Goal: Information Seeking & Learning: Find specific fact

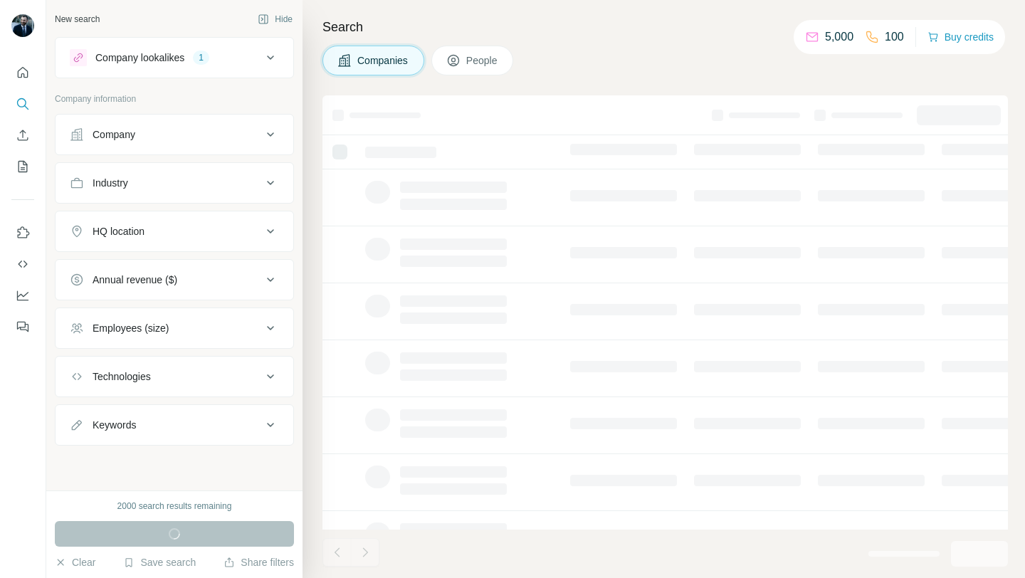
click at [164, 141] on div "Company" at bounding box center [166, 134] width 192 height 14
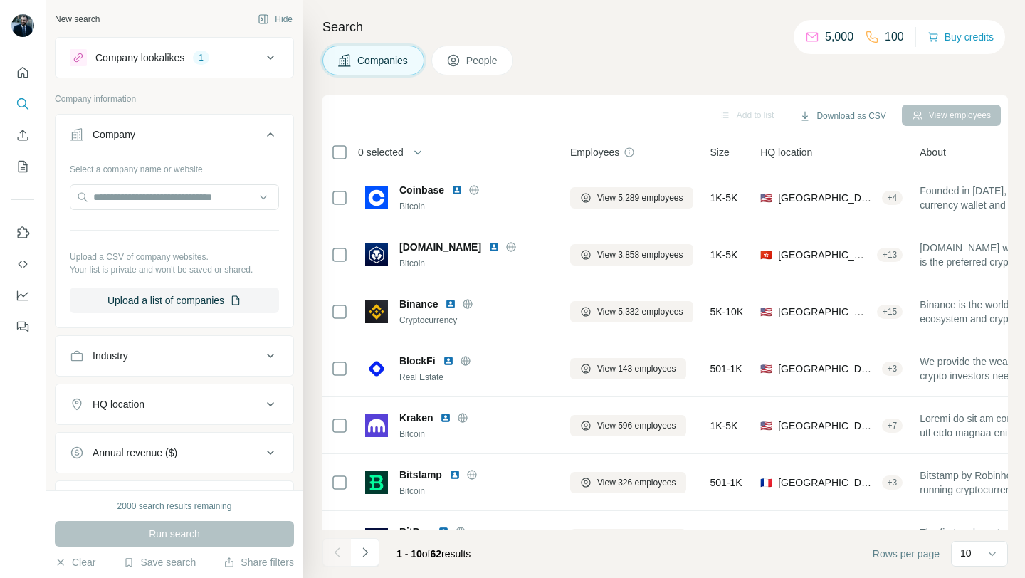
click at [179, 134] on div "Company" at bounding box center [166, 134] width 192 height 14
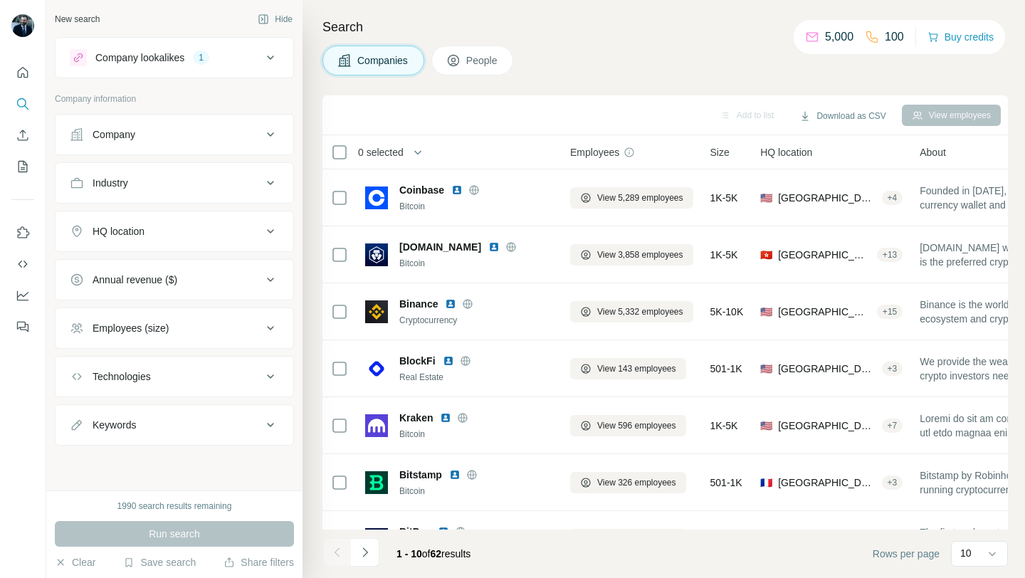
click at [180, 238] on div "HQ location" at bounding box center [166, 231] width 192 height 14
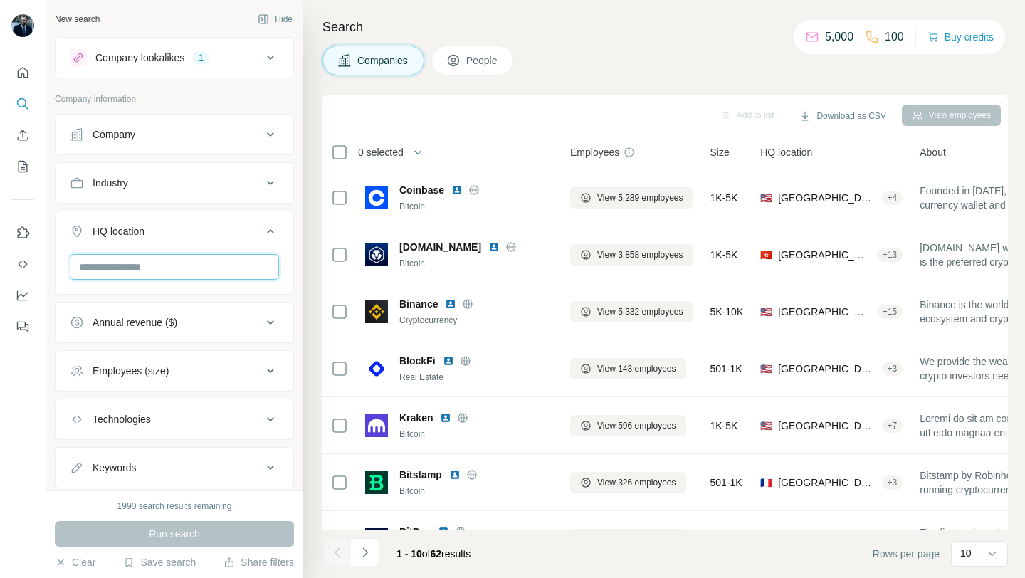
click at [179, 266] on input "text" at bounding box center [174, 267] width 209 height 26
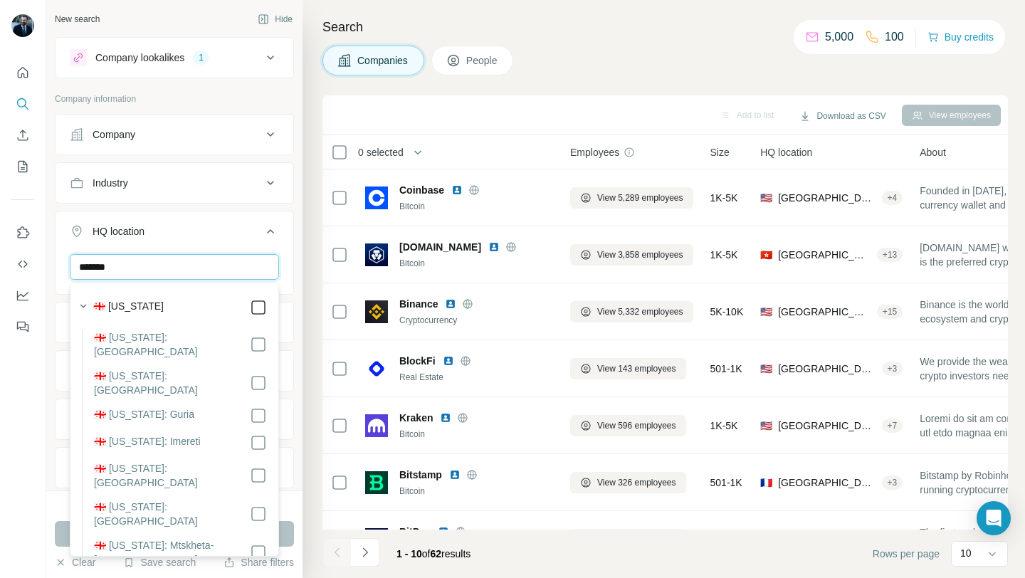
type input "*******"
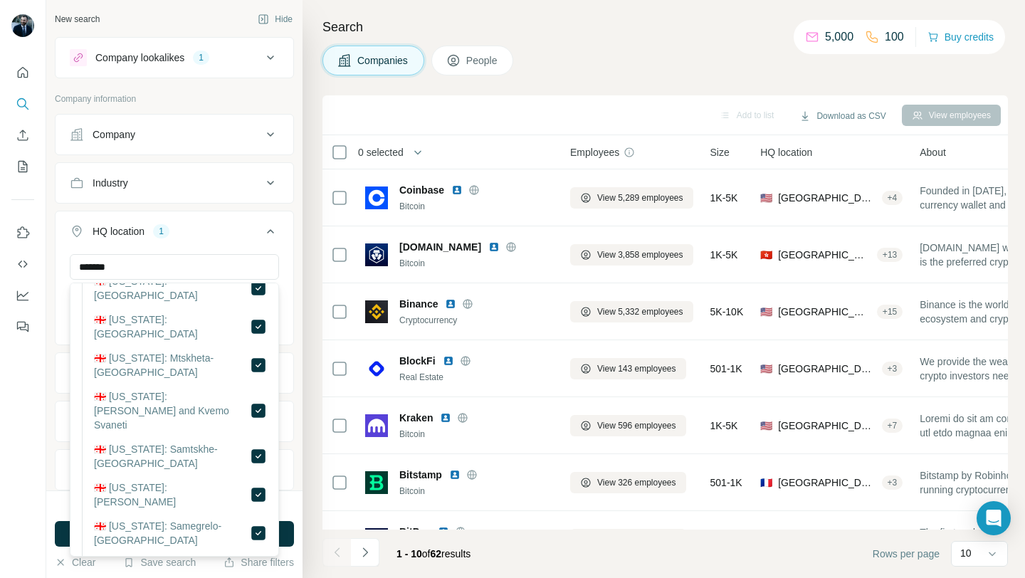
scroll to position [250, 0]
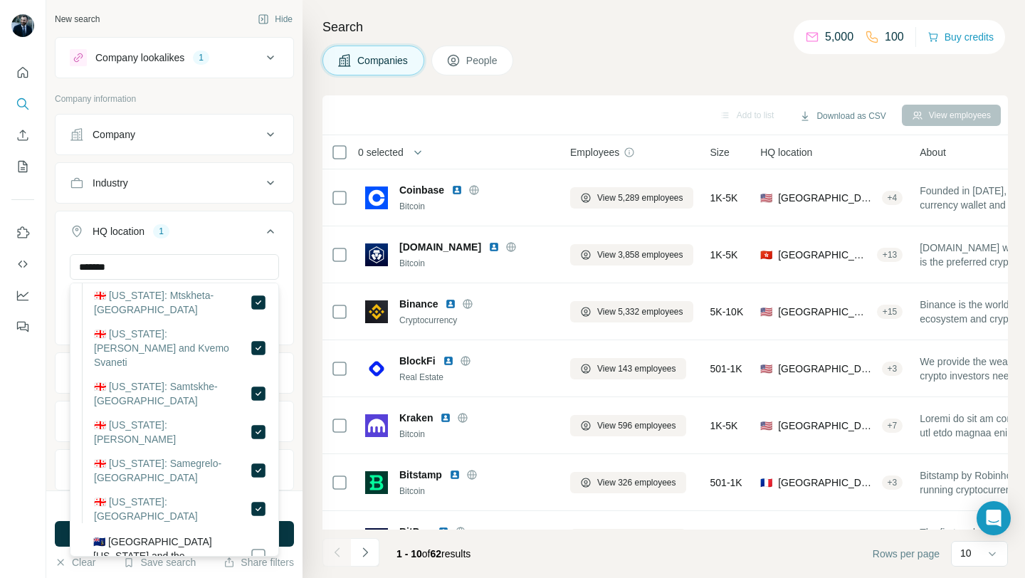
click at [292, 518] on div "1990 search results remaining Run search Clear Save search Share filters" at bounding box center [174, 534] width 256 height 88
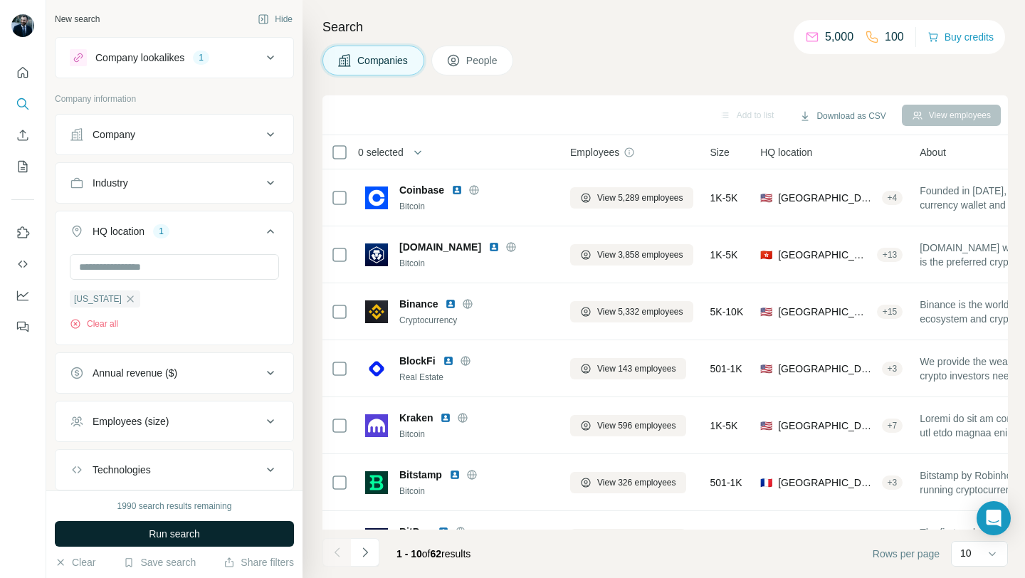
click at [231, 539] on button "Run search" at bounding box center [174, 534] width 239 height 26
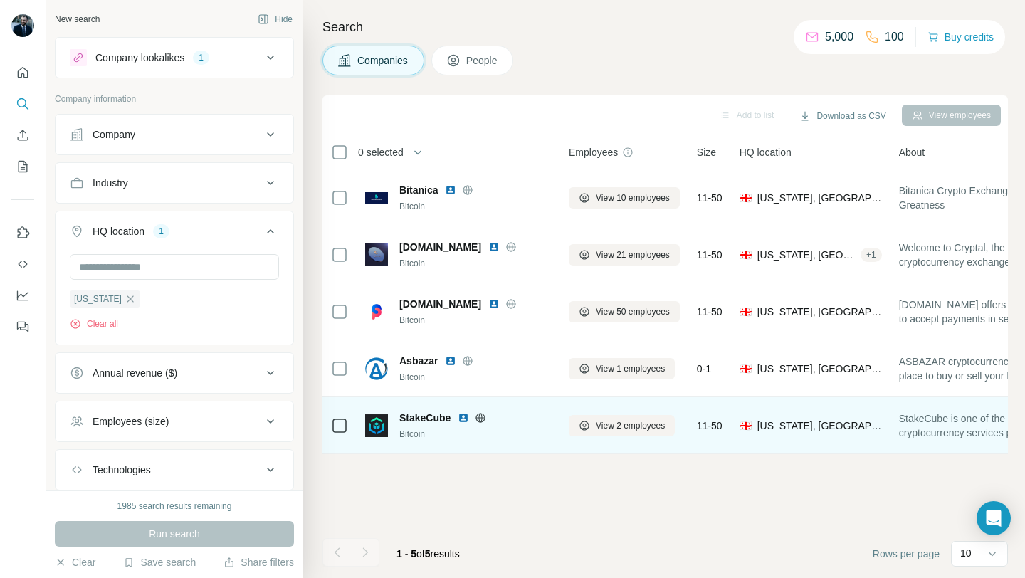
scroll to position [0, 0]
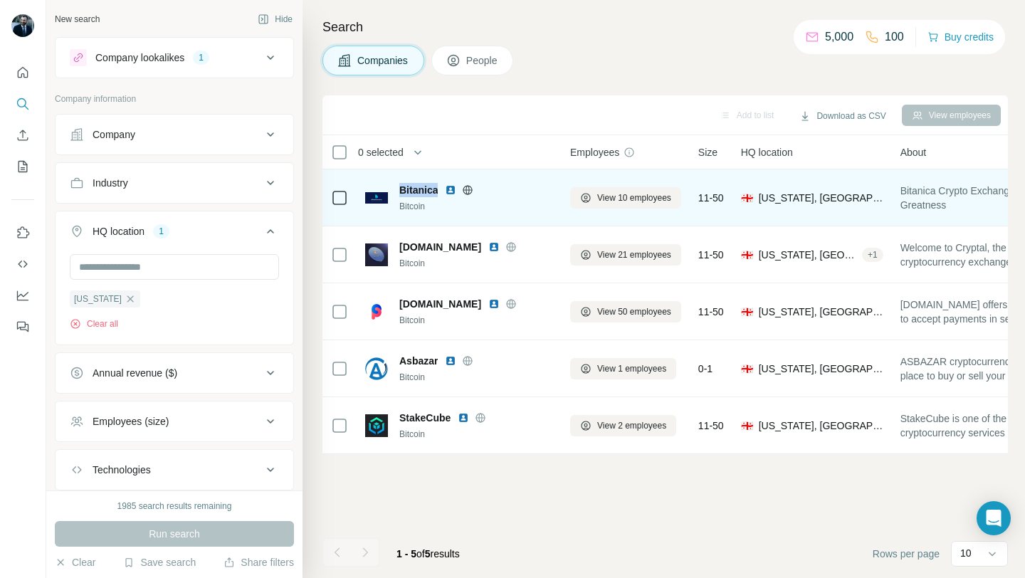
drag, startPoint x: 396, startPoint y: 191, endPoint x: 438, endPoint y: 191, distance: 42.7
click at [438, 191] on div "Bitanica Bitcoin" at bounding box center [459, 198] width 188 height 30
copy span "Bitanica"
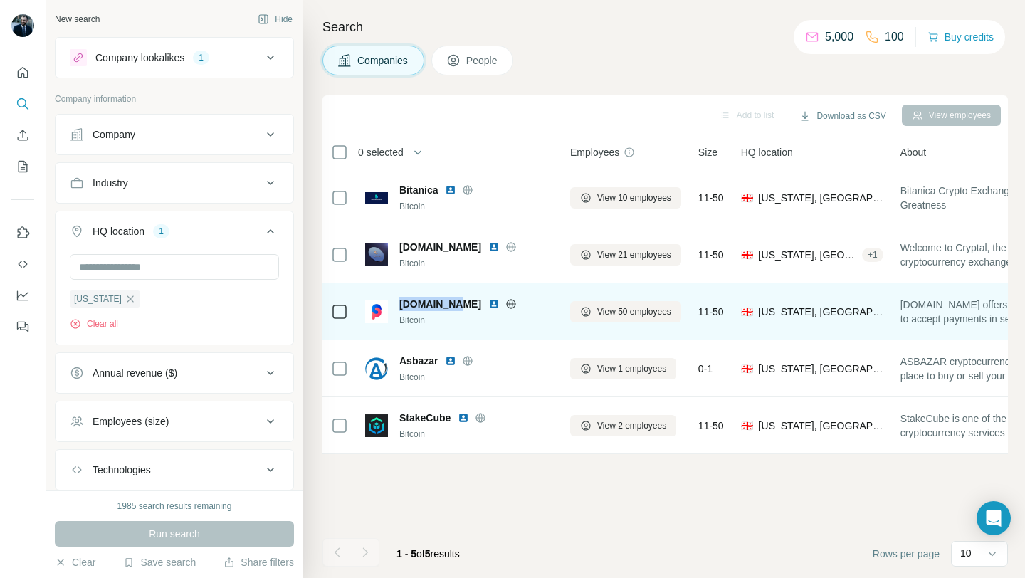
drag, startPoint x: 399, startPoint y: 303, endPoint x: 445, endPoint y: 304, distance: 46.3
click at [445, 304] on div "citypay.io" at bounding box center [476, 304] width 154 height 14
copy span "citypay.io"
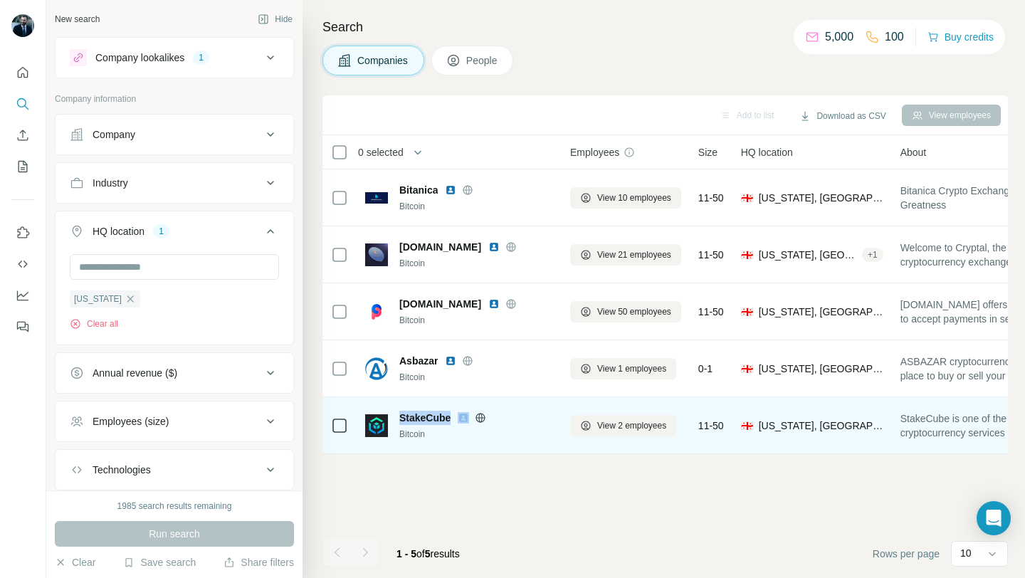
drag, startPoint x: 400, startPoint y: 415, endPoint x: 465, endPoint y: 416, distance: 64.8
click at [465, 416] on div "StakeCube" at bounding box center [476, 418] width 154 height 14
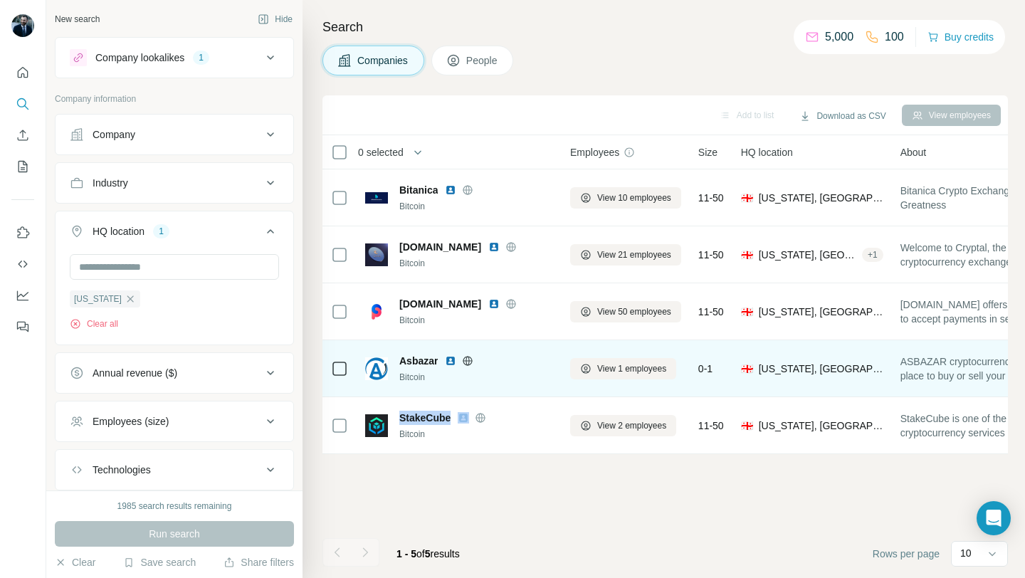
copy span "StakeCube"
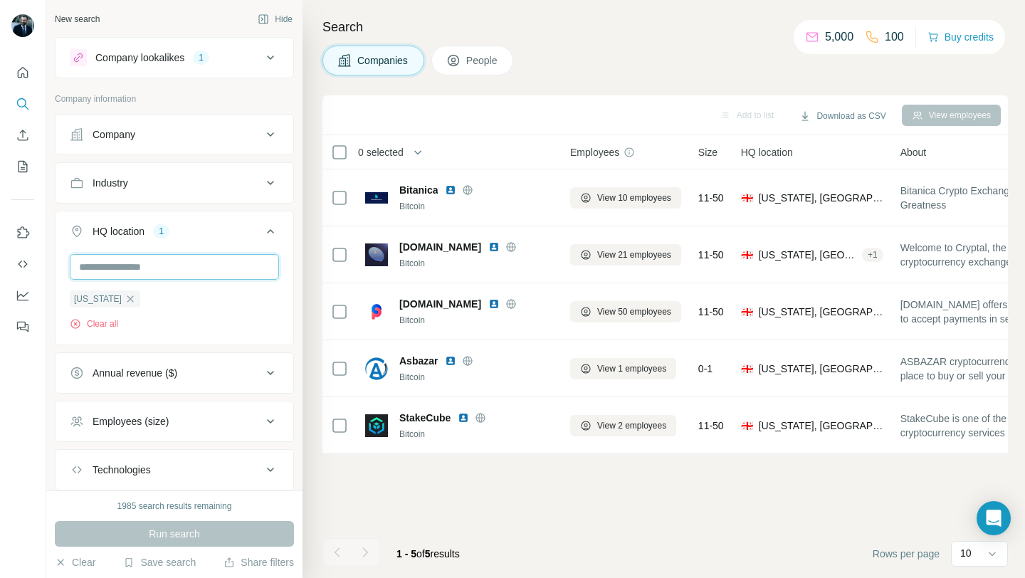
click at [167, 272] on input "text" at bounding box center [174, 267] width 209 height 26
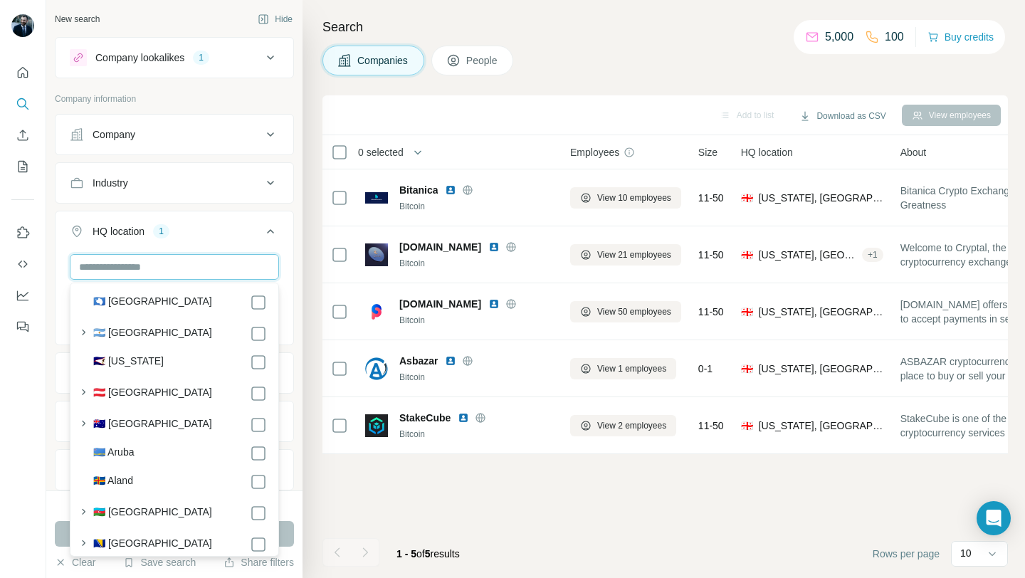
paste input "*****"
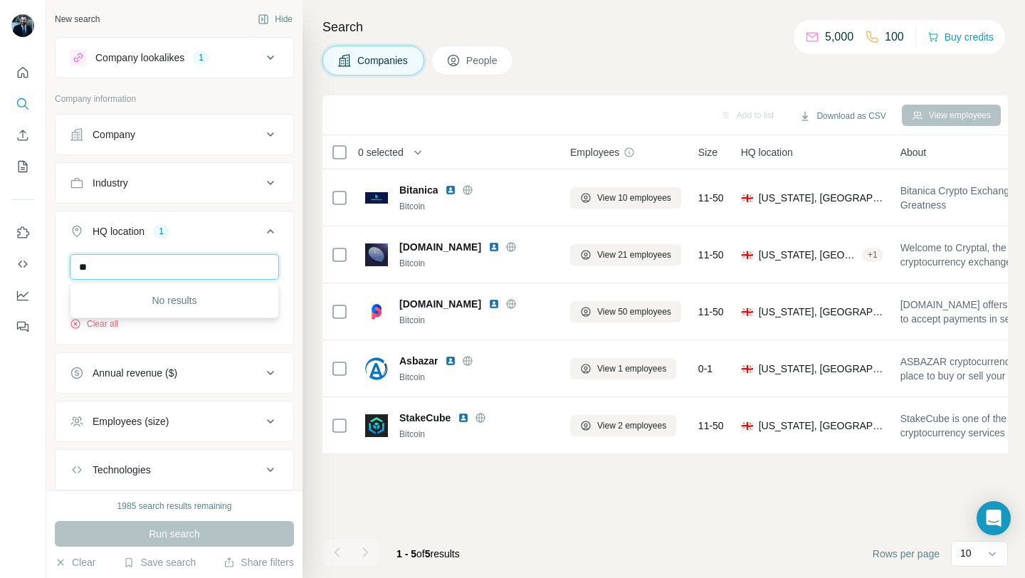
type input "*"
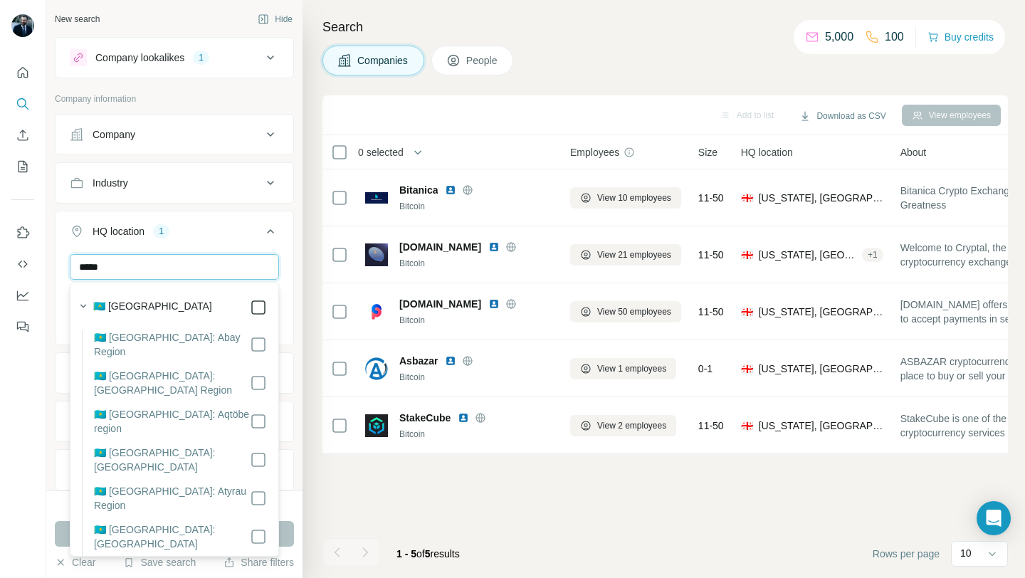
type input "*****"
click at [260, 315] on icon at bounding box center [258, 307] width 17 height 17
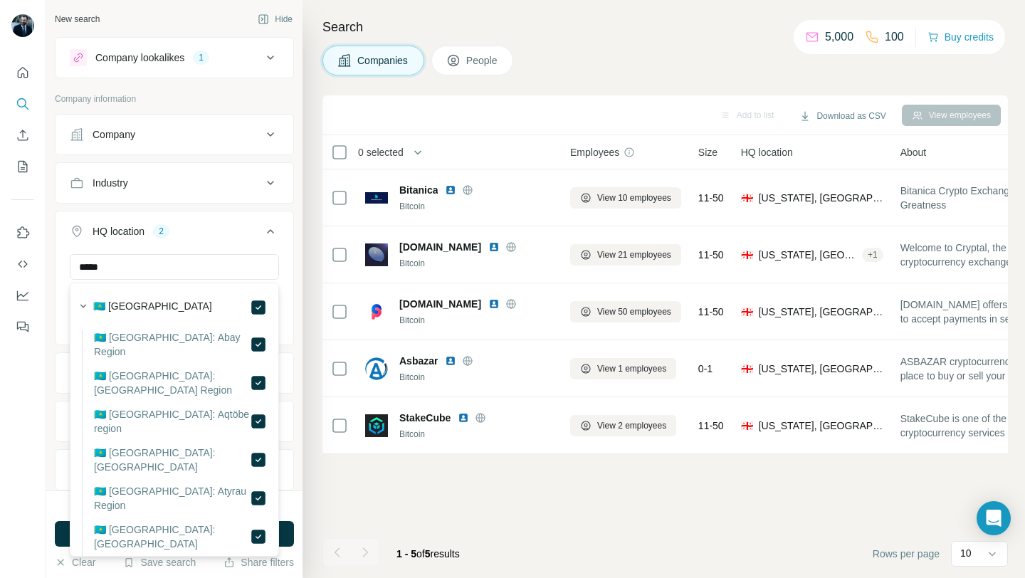
click at [339, 487] on div "Add to list Download as CSV View employees 0 selected Companies Employees Size …" at bounding box center [664, 336] width 685 height 482
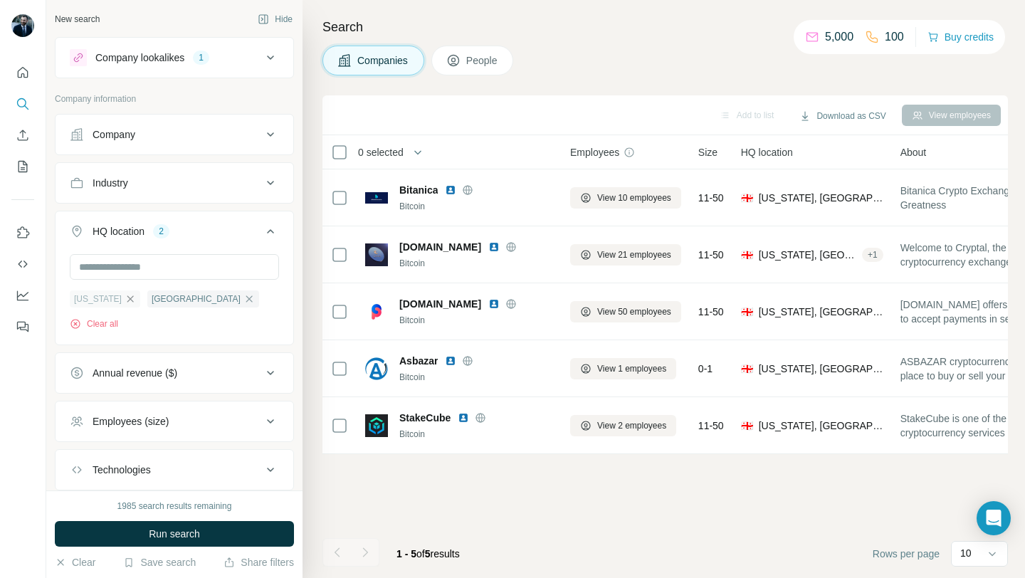
click at [125, 301] on icon "button" at bounding box center [130, 298] width 11 height 11
click at [191, 527] on span "Run search" at bounding box center [174, 534] width 51 height 14
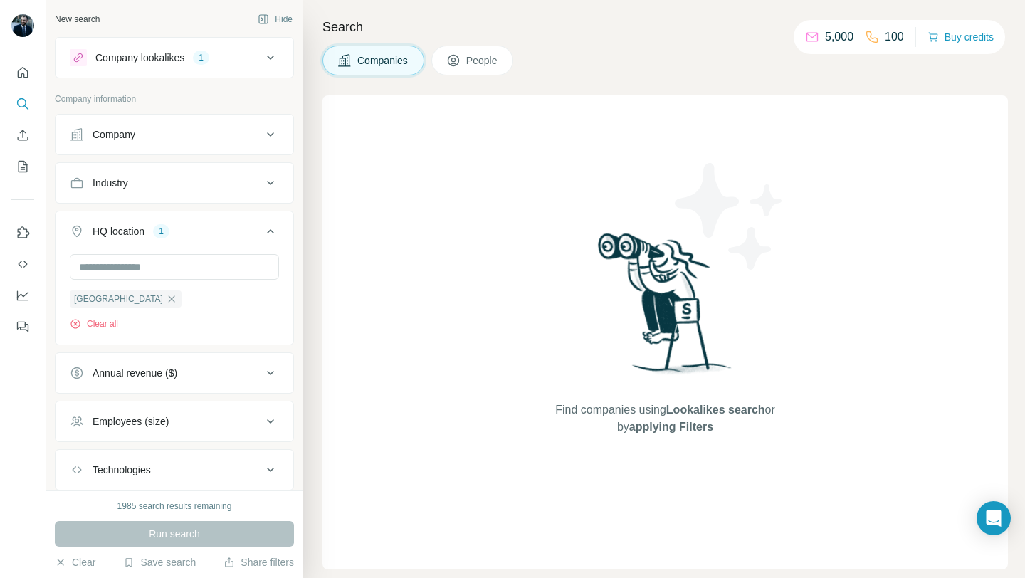
click at [132, 307] on div "Kazakhstan Clear all" at bounding box center [126, 310] width 112 height 41
click at [166, 301] on icon "button" at bounding box center [171, 298] width 11 height 11
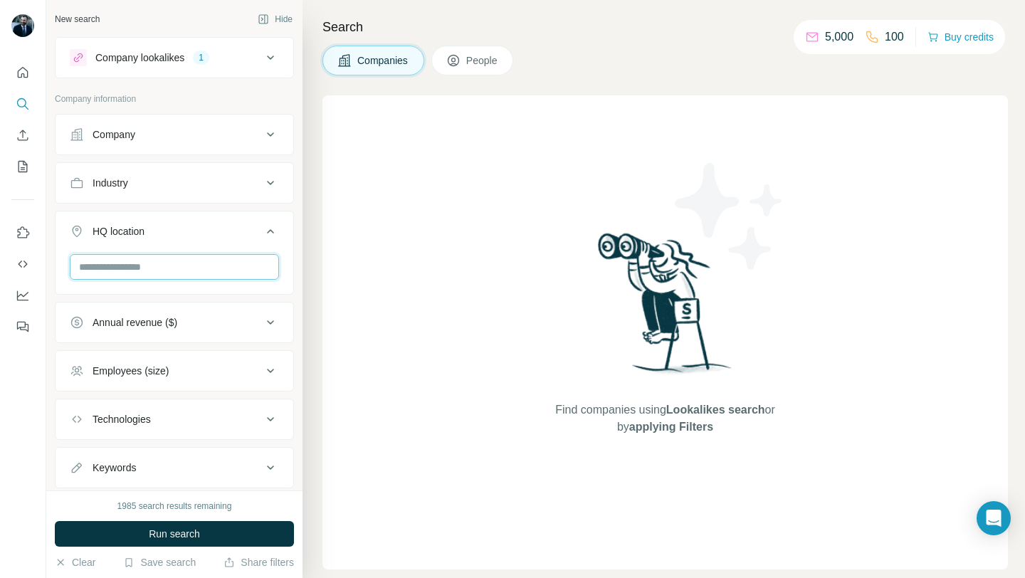
click at [127, 270] on input "text" at bounding box center [174, 267] width 209 height 26
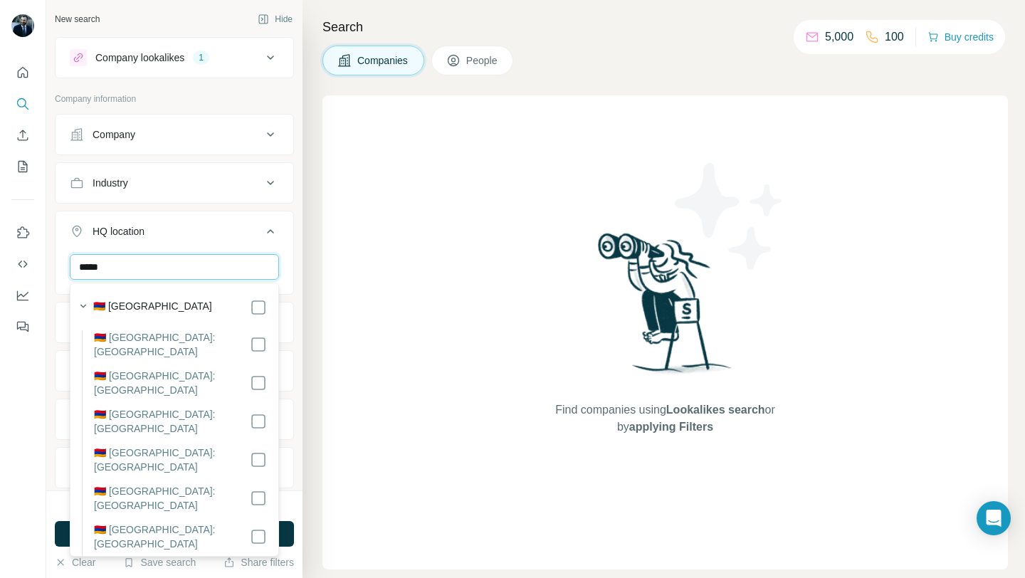
type input "*****"
click at [301, 510] on div "1985 search results remaining Run search Clear Save search Share filters" at bounding box center [174, 534] width 256 height 88
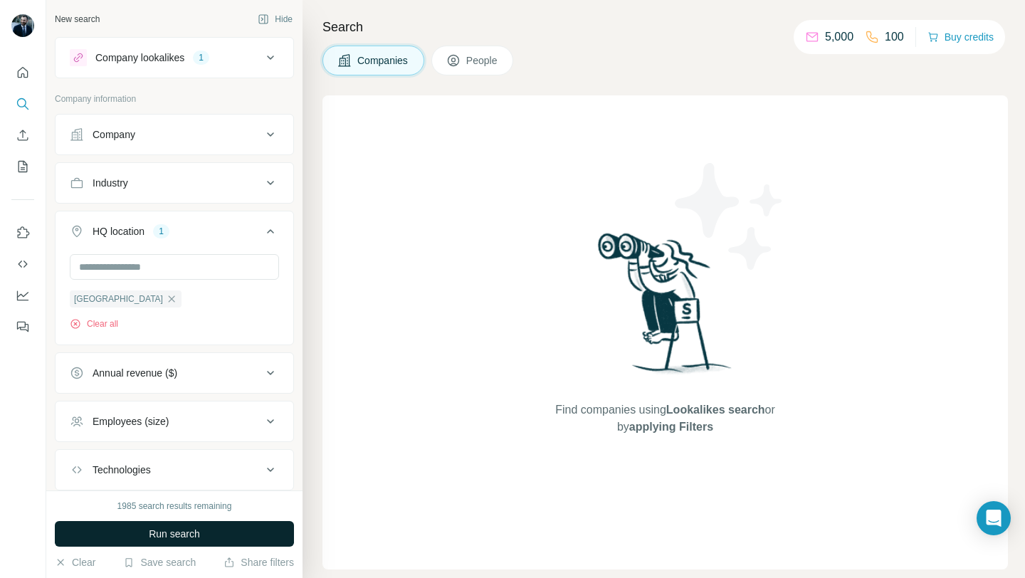
click at [272, 527] on button "Run search" at bounding box center [174, 534] width 239 height 26
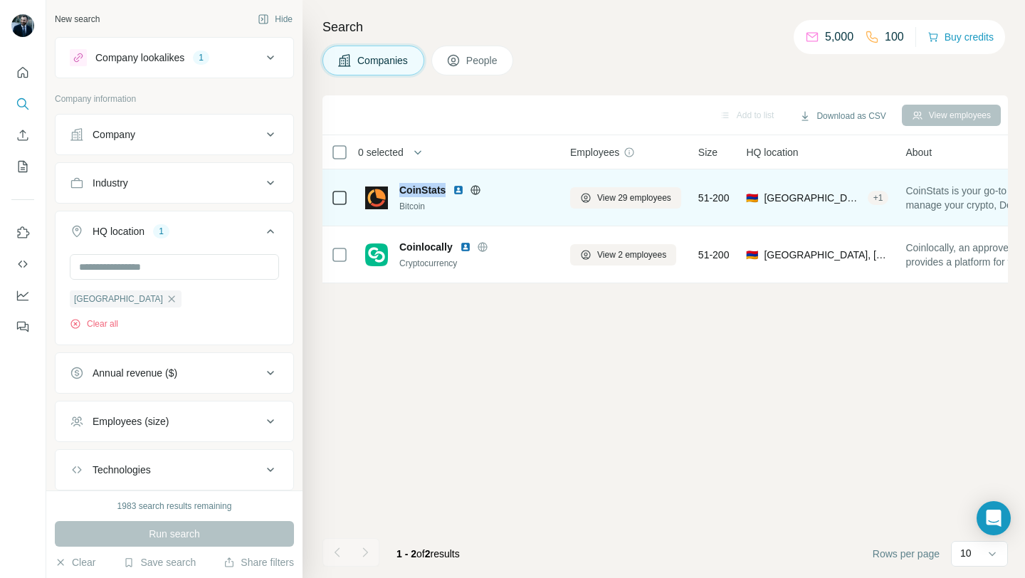
drag, startPoint x: 396, startPoint y: 192, endPoint x: 449, endPoint y: 189, distance: 52.8
click at [449, 189] on div "CoinStats Bitcoin" at bounding box center [459, 198] width 188 height 30
copy span "CoinStats"
